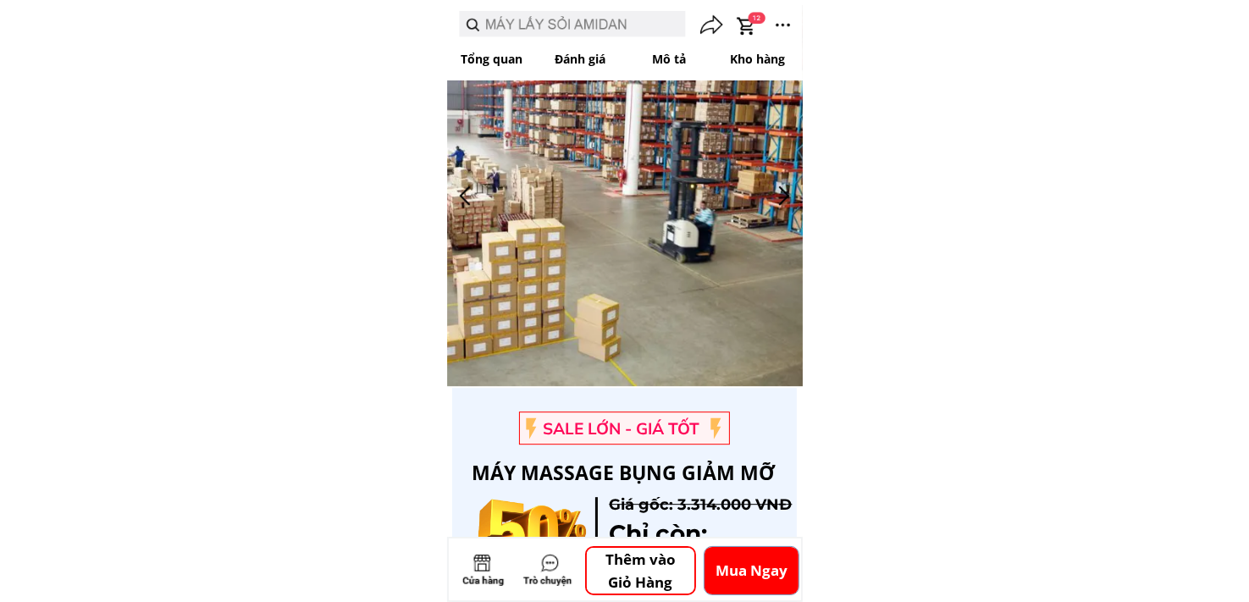
scroll to position [5080, 0]
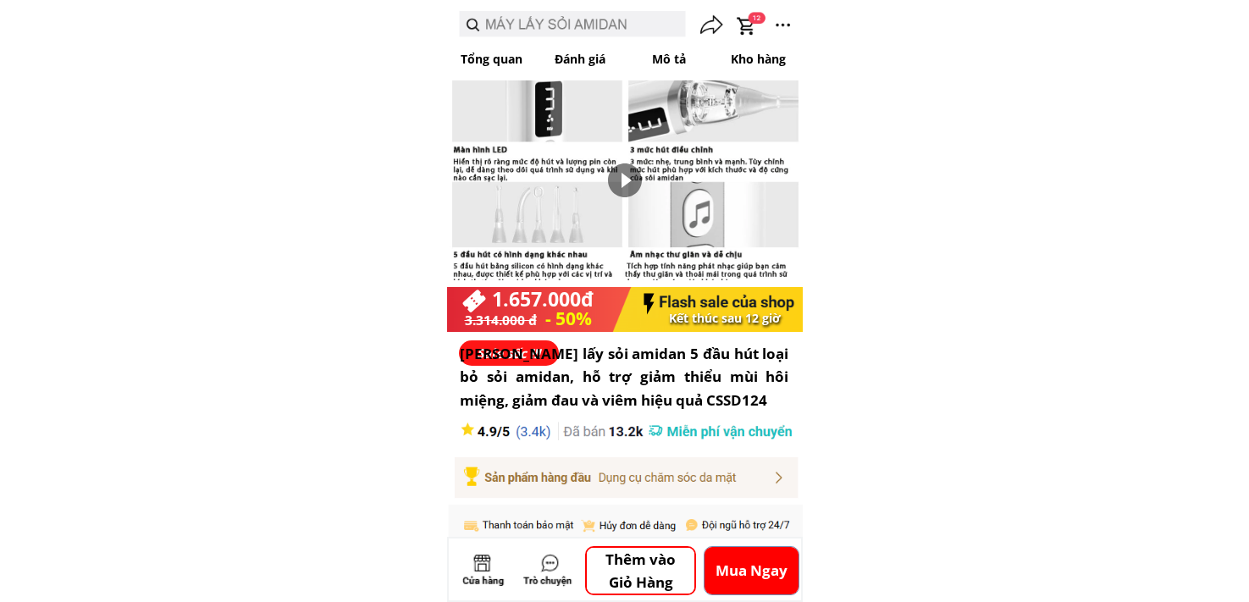
scroll to position [5080, 0]
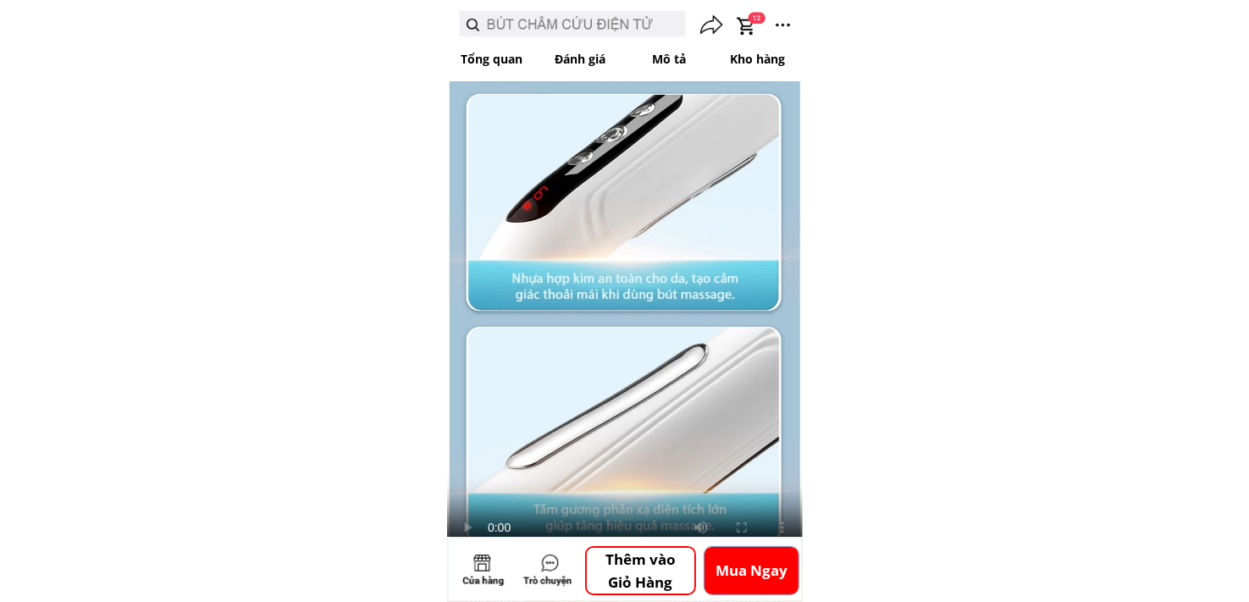
click at [756, 566] on p "Mua Ngay" at bounding box center [752, 570] width 94 height 47
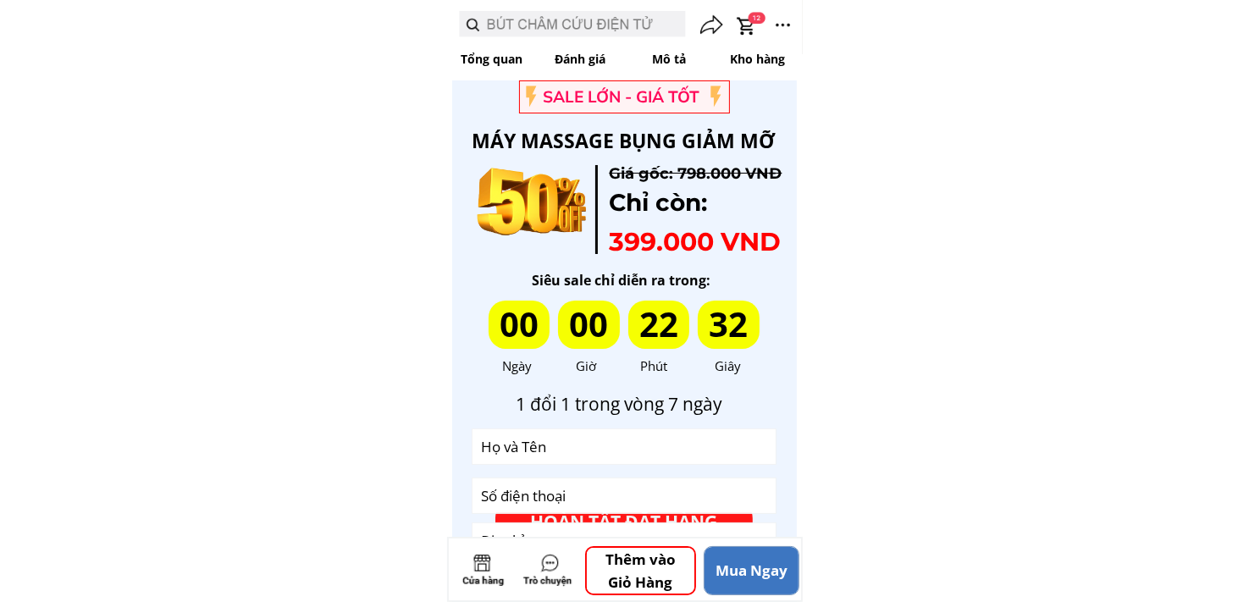
scroll to position [6355, 0]
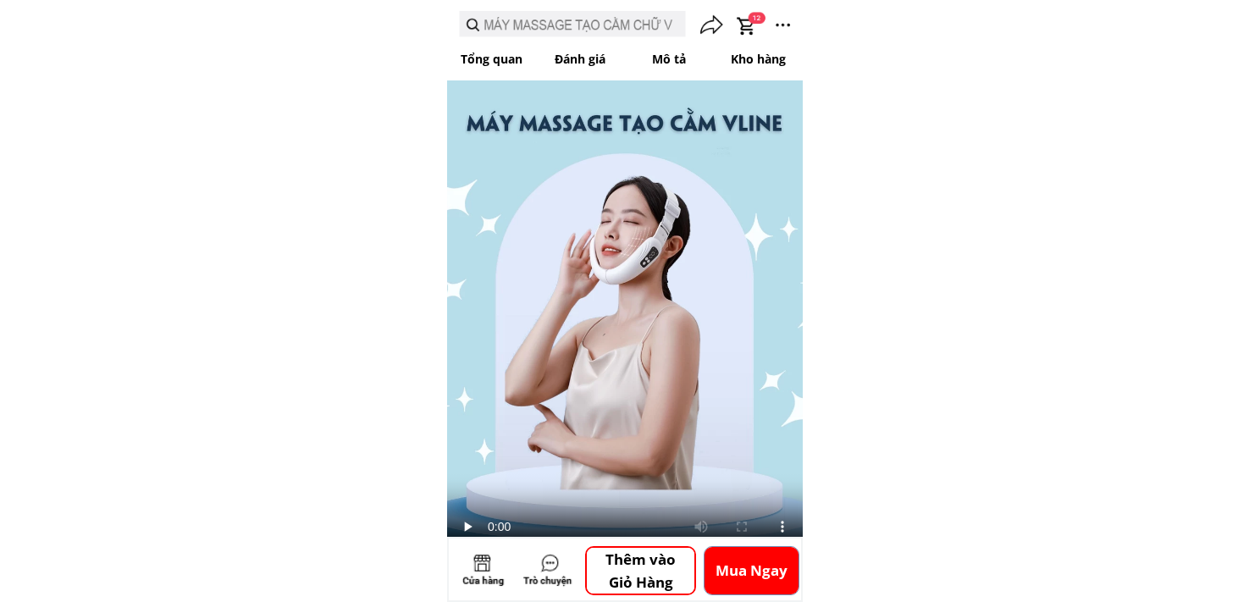
scroll to position [4444, 0]
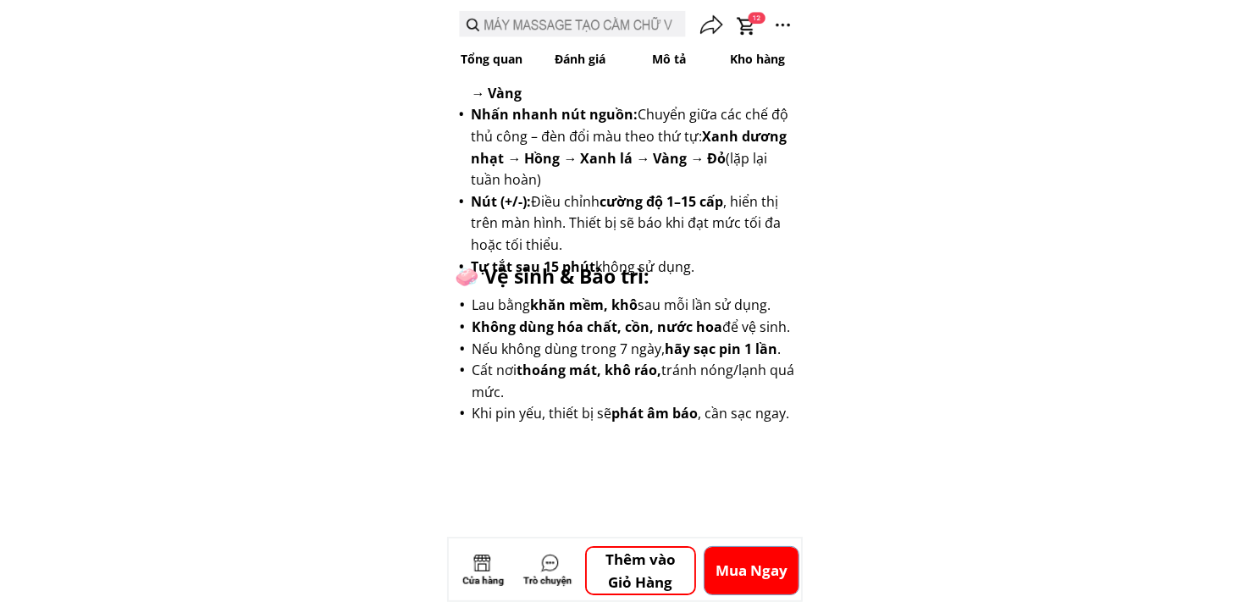
scroll to position [4444, 0]
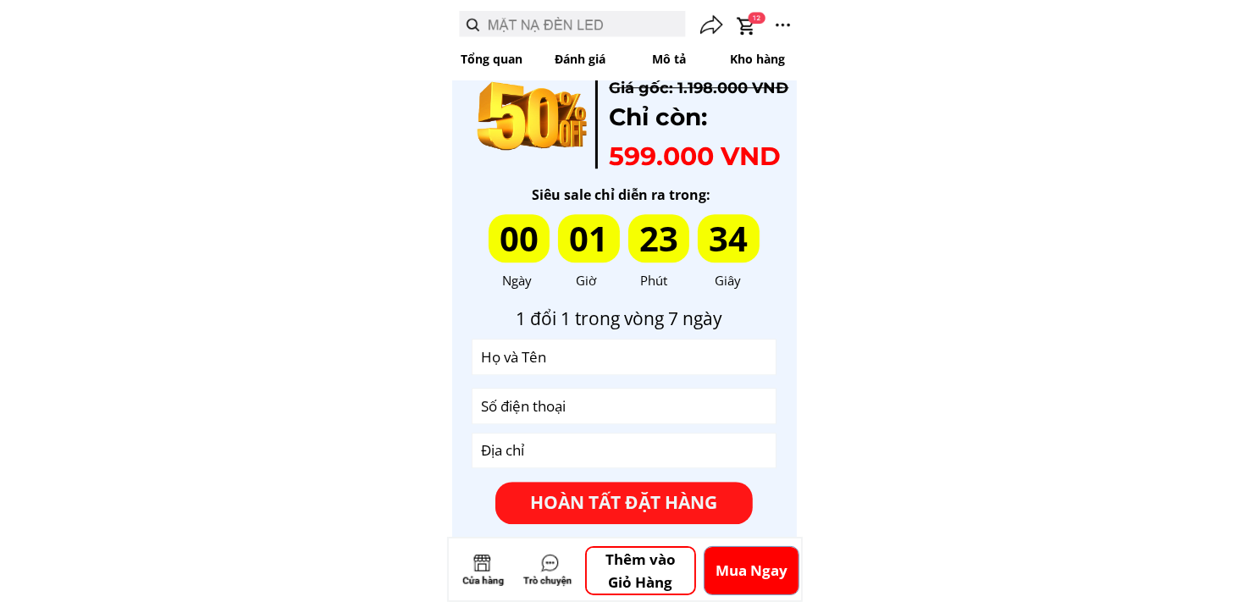
scroll to position [4615, 0]
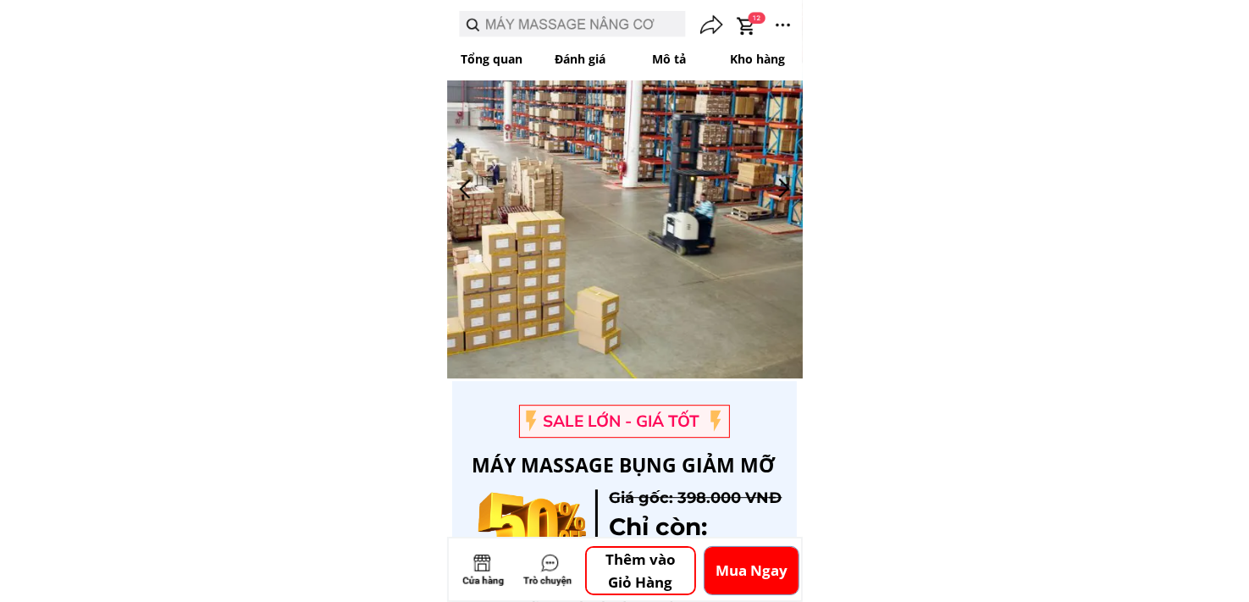
scroll to position [5073, 0]
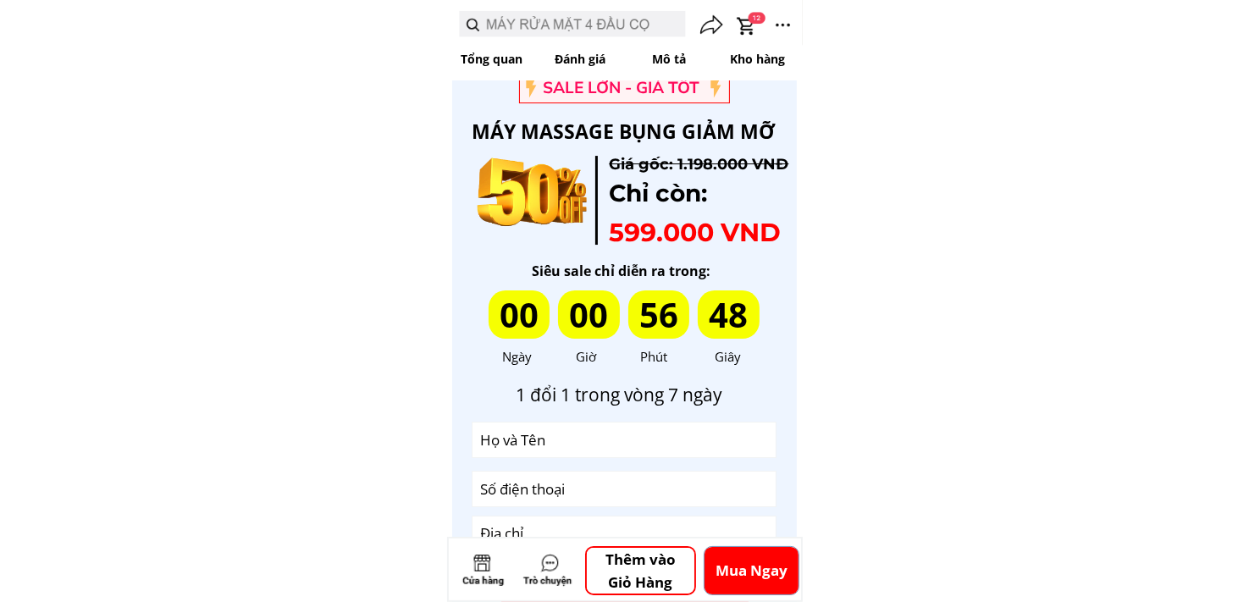
scroll to position [5665, 0]
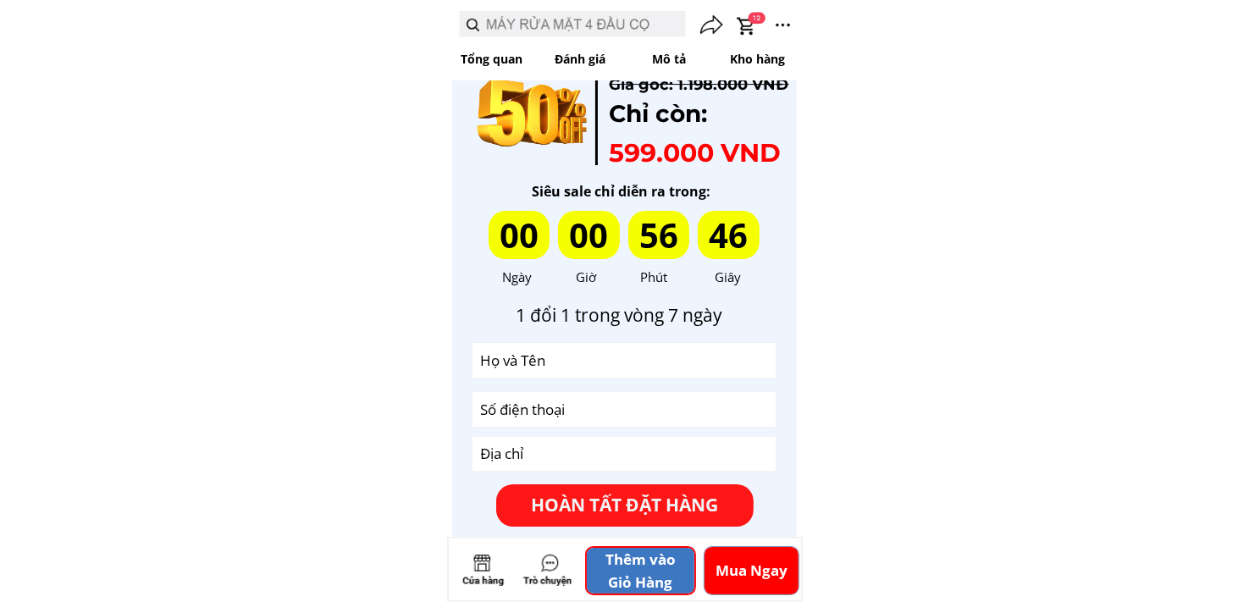
click at [621, 568] on p "Thêm vào Giỏ Hàng" at bounding box center [641, 571] width 108 height 46
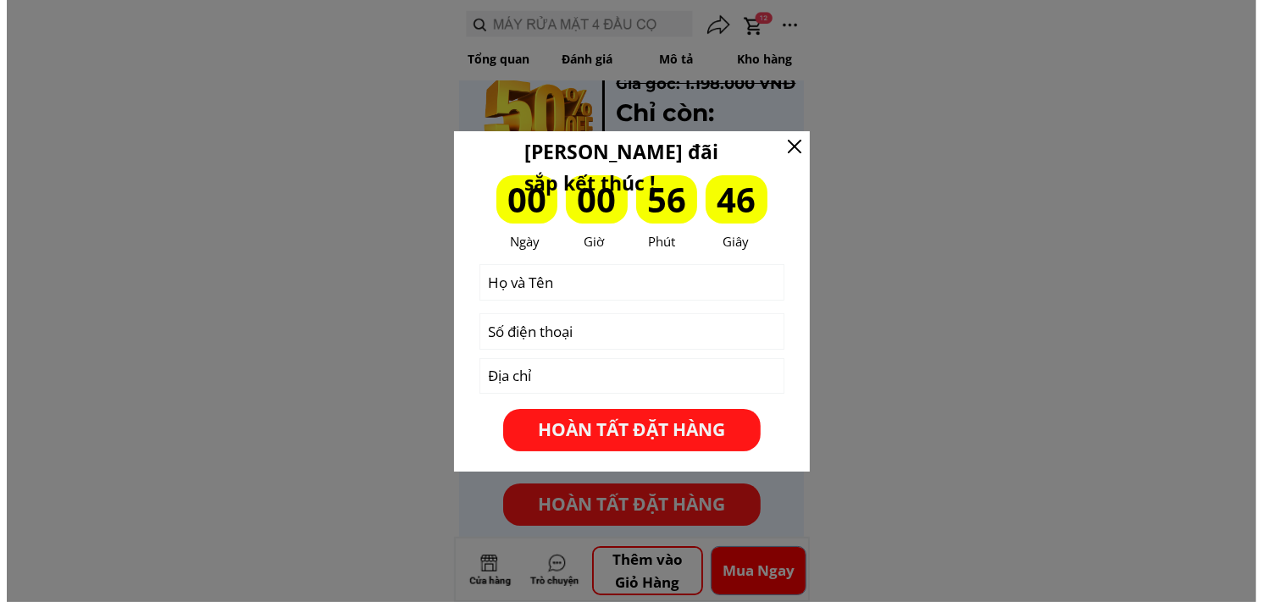
scroll to position [0, 0]
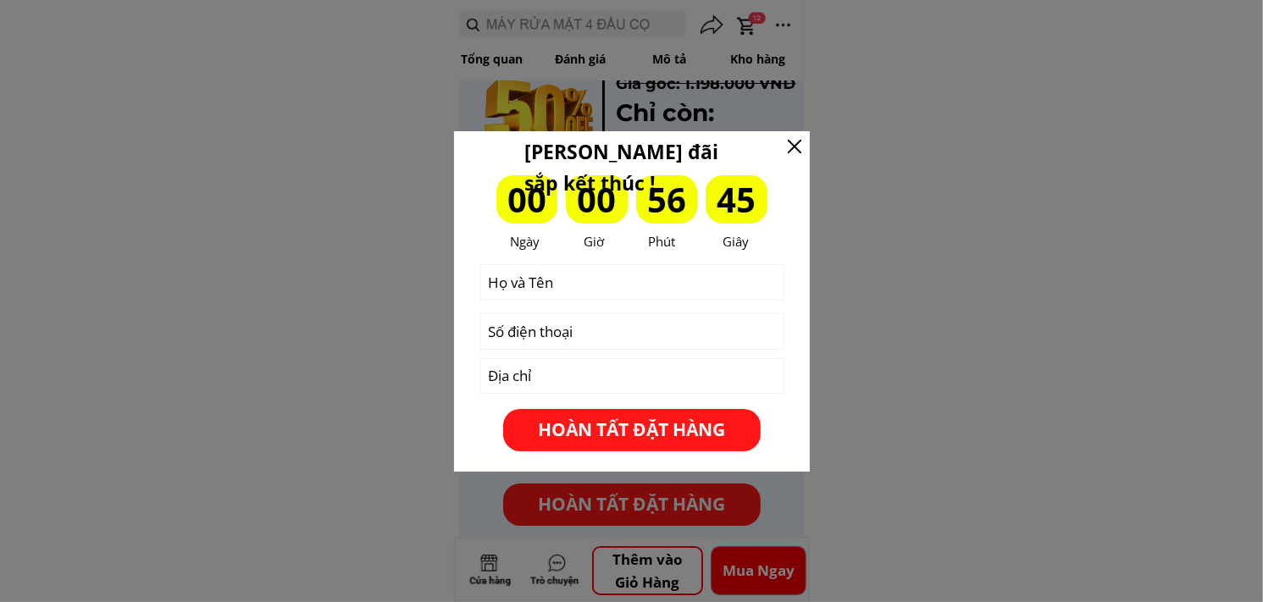
click at [913, 339] on div at bounding box center [631, 301] width 1263 height 602
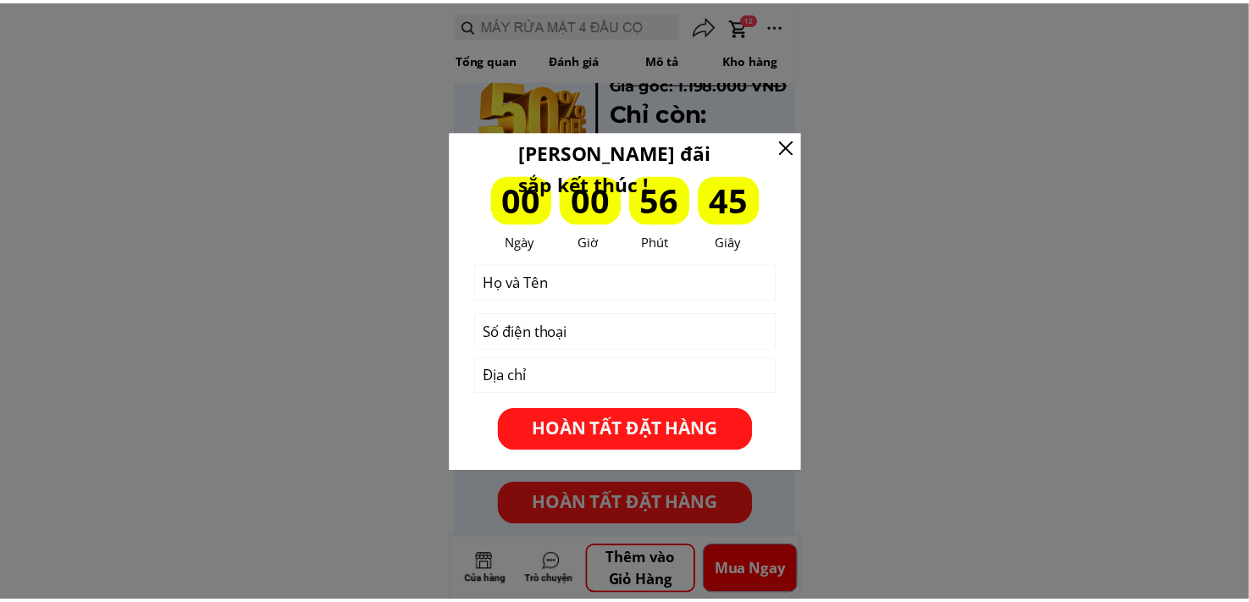
scroll to position [5665, 0]
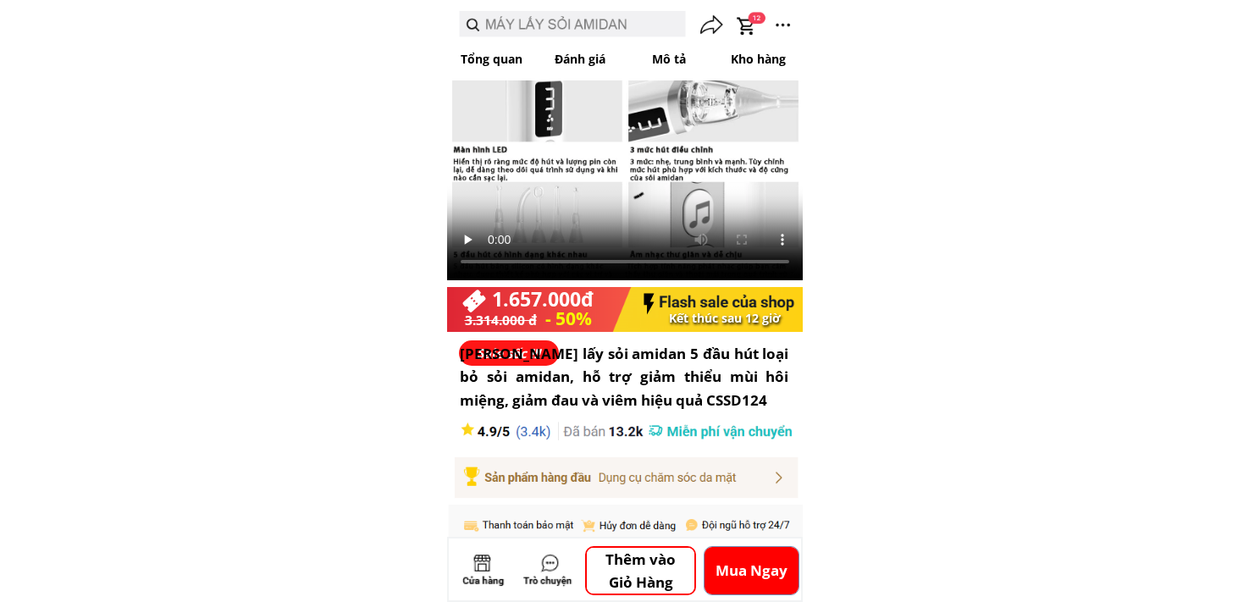
scroll to position [5080, 0]
